Goal: Subscribe to service/newsletter

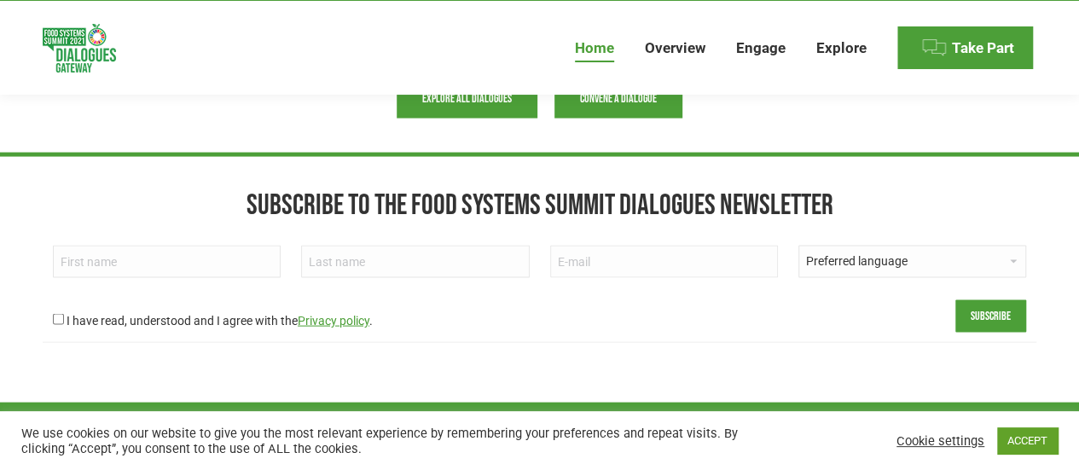
scroll to position [1675, 0]
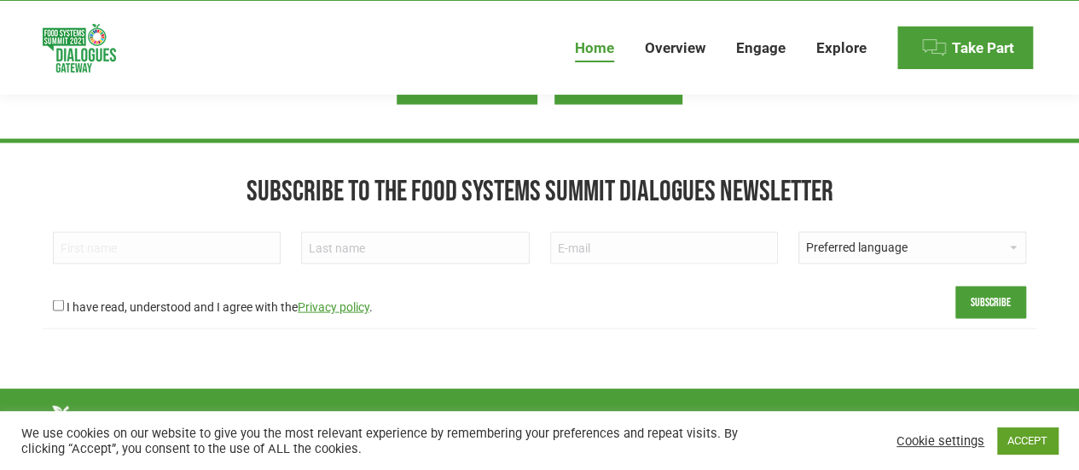
click at [175, 246] on input "First name" at bounding box center [167, 248] width 228 height 32
type input "[PERSON_NAME]"
type input "Akalu"
type input "ymuluken@yahoo.com"
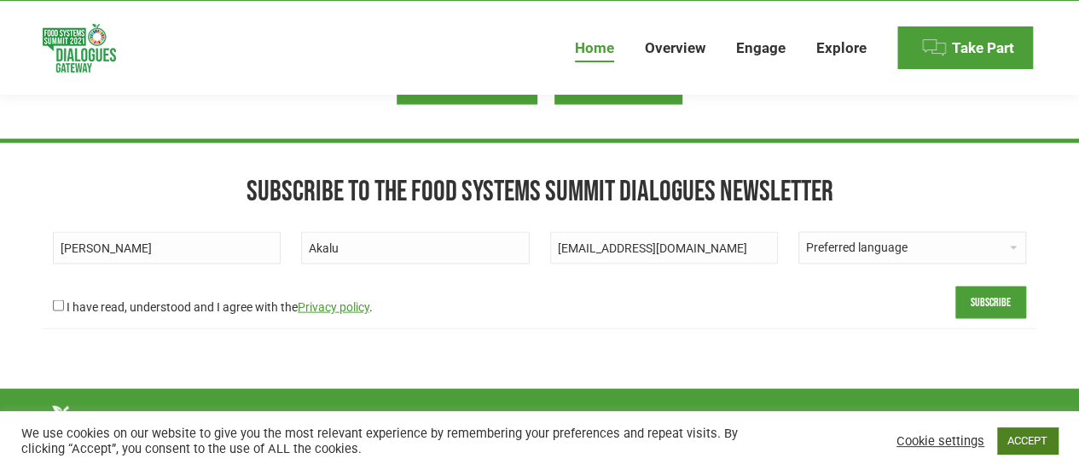
click at [1018, 444] on link "ACCEPT" at bounding box center [1027, 440] width 61 height 26
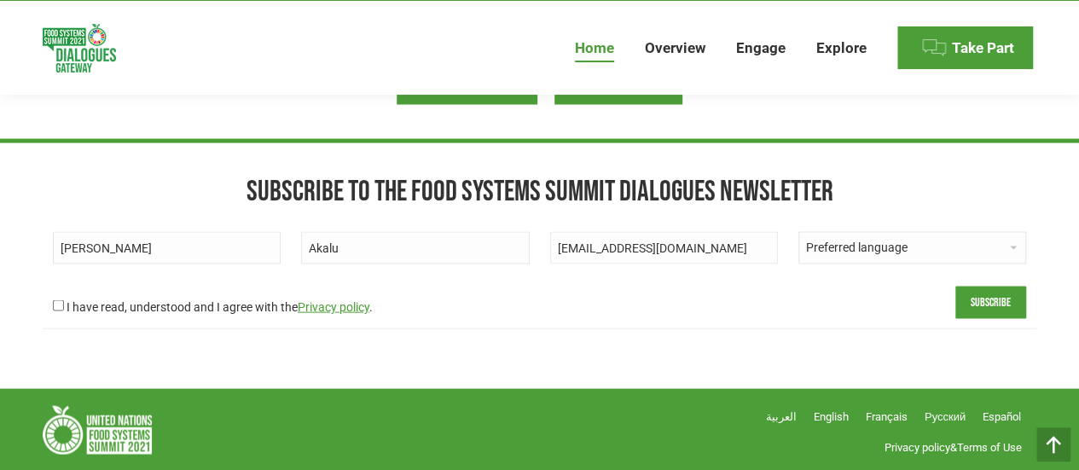
click at [979, 298] on input "Subscribe" at bounding box center [990, 302] width 71 height 32
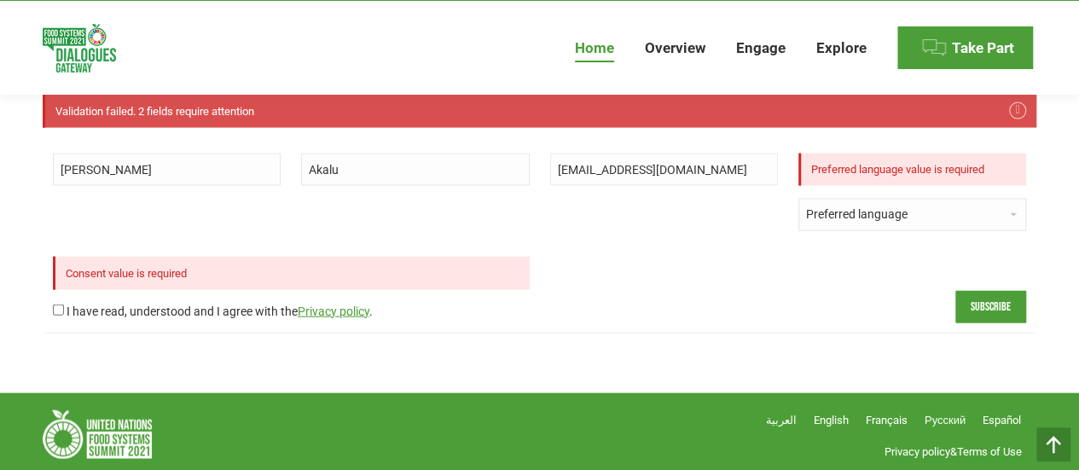
scroll to position [1802, 0]
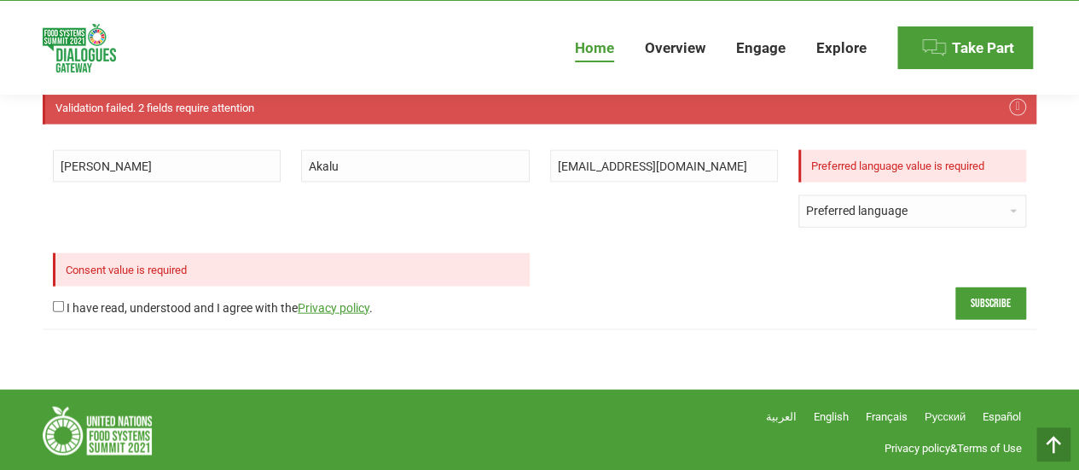
click at [56, 307] on input "I have read, understood and I agree with the Privacy policy ." at bounding box center [58, 306] width 11 height 11
checkbox input "true"
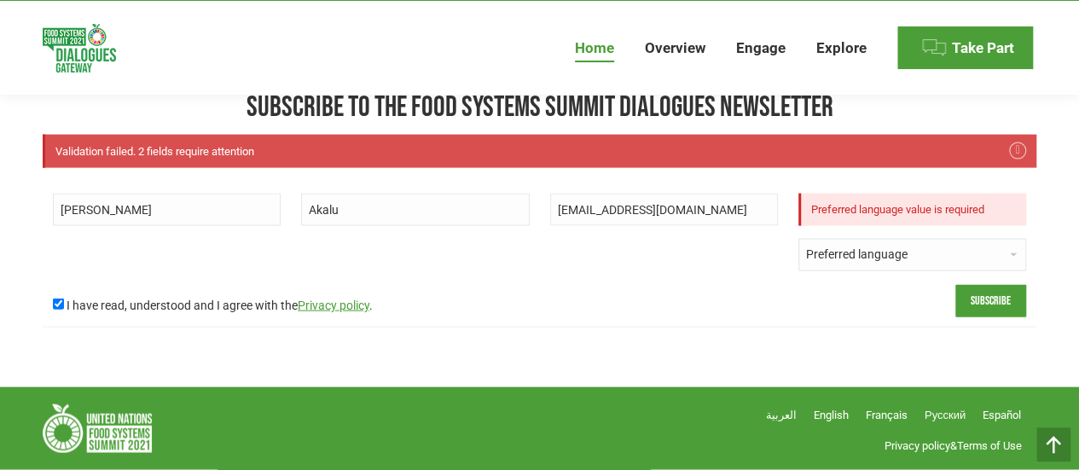
scroll to position [1757, 0]
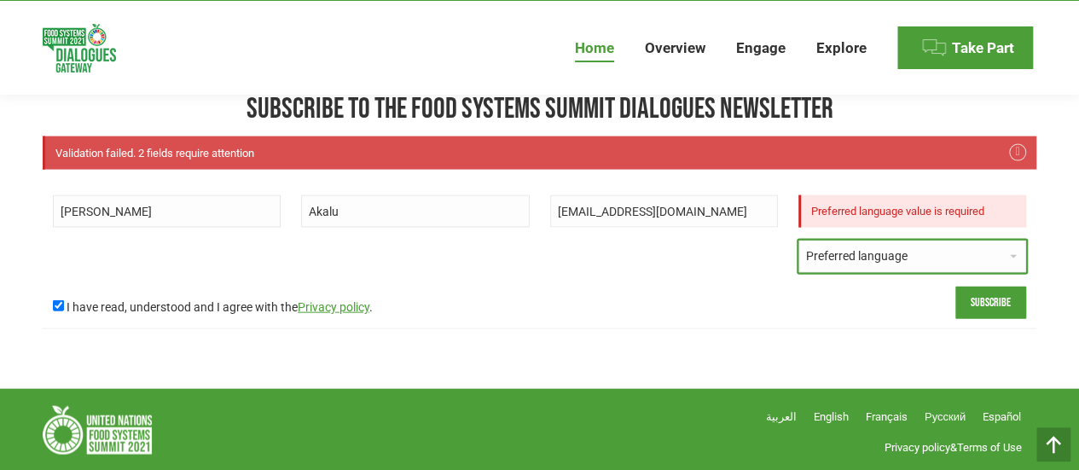
click at [824, 258] on select "Preferred language Arabic Chinese English French Portuguese Russian Spanish" at bounding box center [912, 256] width 228 height 32
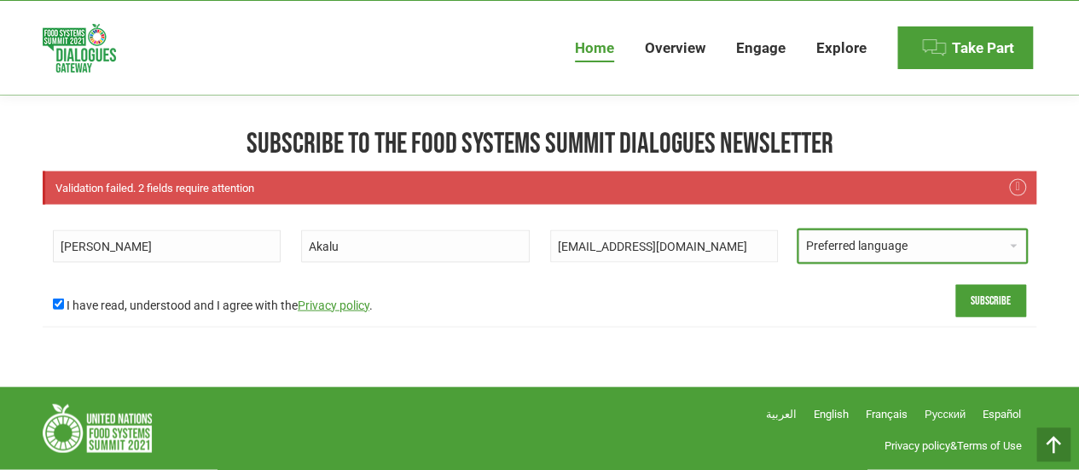
scroll to position [1720, 0]
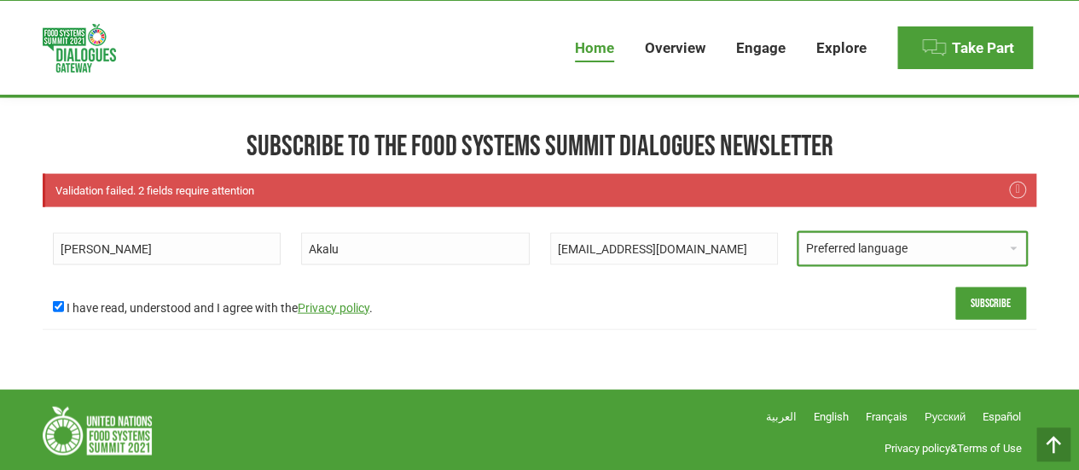
select select "en"
click at [798, 233] on select "Preferred language Arabic Chinese English French Portuguese Russian Spanish" at bounding box center [912, 249] width 228 height 32
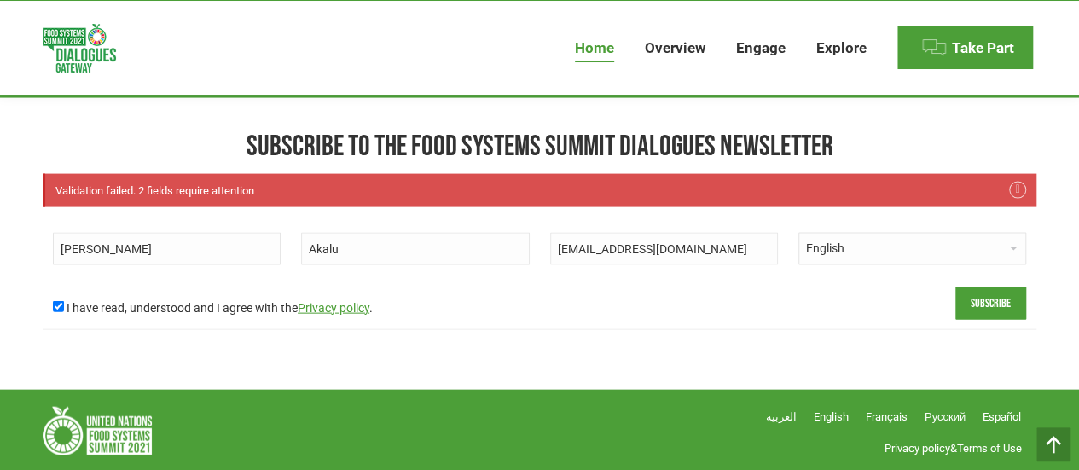
click at [979, 296] on input "Subscribe" at bounding box center [990, 303] width 71 height 32
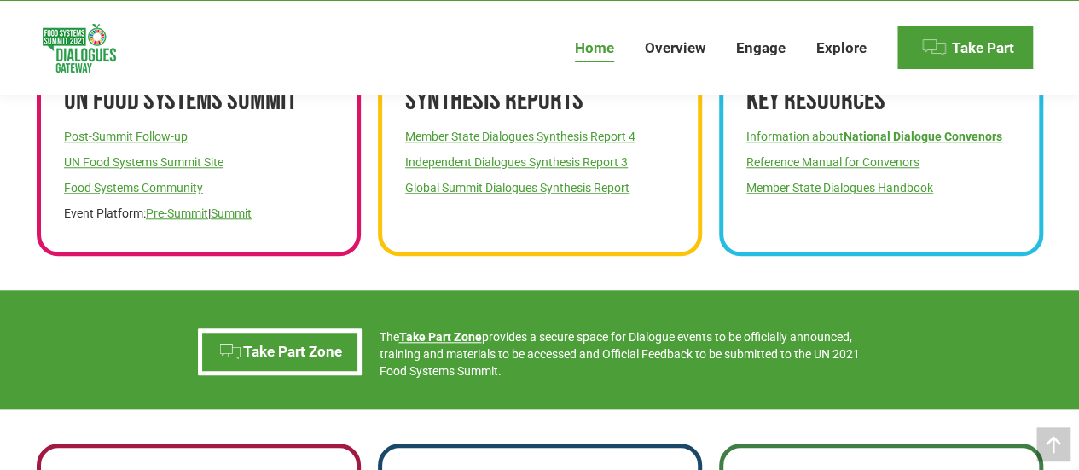
scroll to position [938, 0]
